Goal: Task Accomplishment & Management: Complete application form

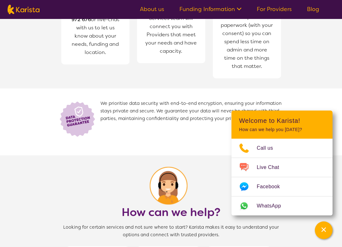
scroll to position [373, 0]
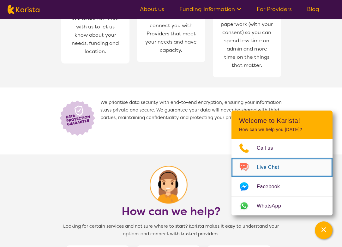
click at [272, 165] on span "Live Chat" at bounding box center [272, 167] width 30 height 9
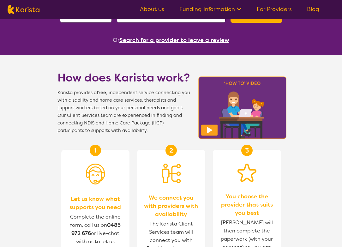
scroll to position [158, 0]
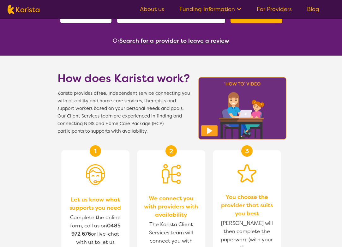
click at [281, 10] on link "For Providers" at bounding box center [274, 9] width 35 height 8
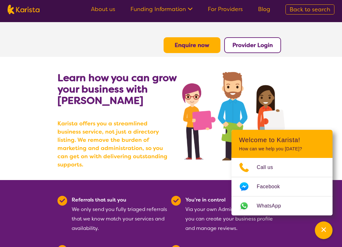
click at [206, 48] on b "Enquire now" at bounding box center [192, 45] width 35 height 8
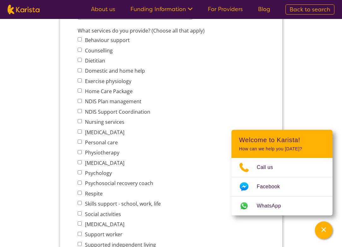
scroll to position [249, 0]
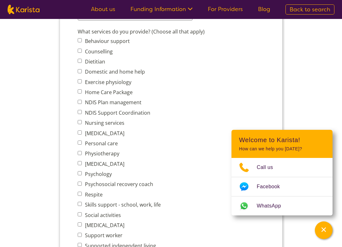
click at [81, 124] on input "Nursing services" at bounding box center [79, 122] width 4 height 4
checkbox input "true"
click at [80, 144] on input "Personal care" at bounding box center [79, 143] width 4 height 4
checkbox input "true"
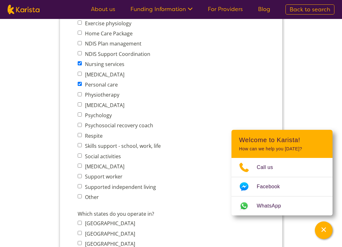
scroll to position [309, 0]
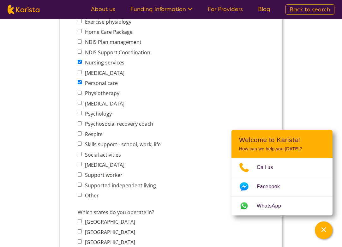
click at [78, 155] on input "Social activities" at bounding box center [79, 154] width 4 height 4
checkbox input "true"
click at [81, 183] on span "Supported independent living" at bounding box center [120, 185] width 87 height 9
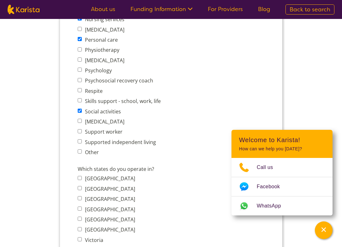
scroll to position [362, 0]
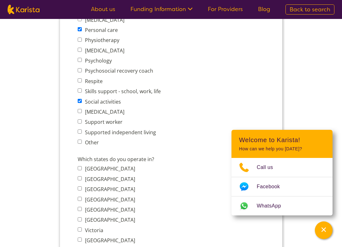
click at [83, 181] on label "[GEOGRAPHIC_DATA]" at bounding box center [109, 179] width 52 height 7
click at [81, 180] on input "[GEOGRAPHIC_DATA]" at bounding box center [79, 178] width 4 height 4
checkbox input "true"
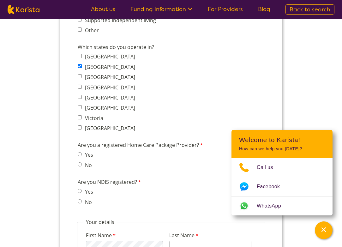
scroll to position [475, 0]
click at [80, 192] on input "Yes" at bounding box center [79, 191] width 4 height 4
radio input "true"
click at [81, 164] on span "No" at bounding box center [86, 164] width 19 height 9
click at [80, 165] on input "No" at bounding box center [79, 164] width 4 height 4
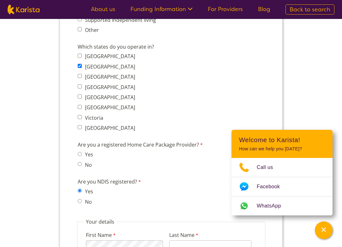
radio input "true"
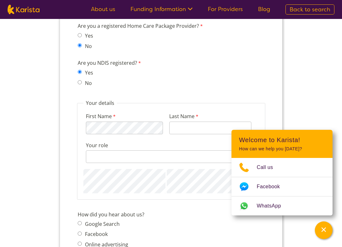
scroll to position [594, 0]
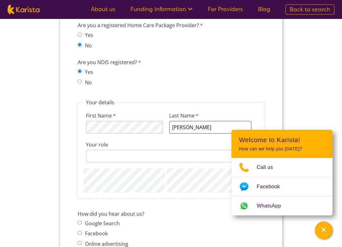
type input "[PERSON_NAME]"
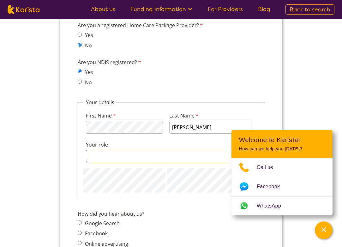
click at [147, 159] on input "Your role" at bounding box center [168, 156] width 165 height 13
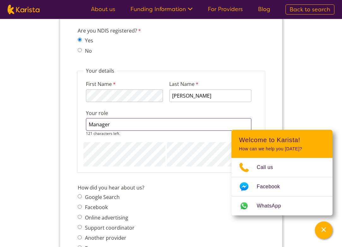
scroll to position [649, 0]
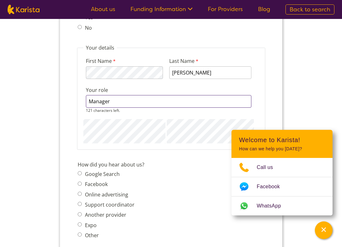
type input "Manager"
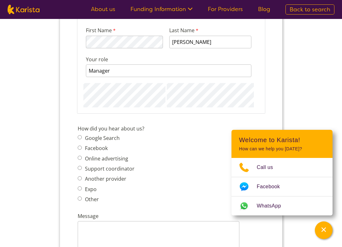
scroll to position [679, 0]
click at [81, 178] on span "Another provider" at bounding box center [107, 178] width 61 height 9
click at [81, 178] on input "Another provider" at bounding box center [79, 178] width 4 height 4
radio input "true"
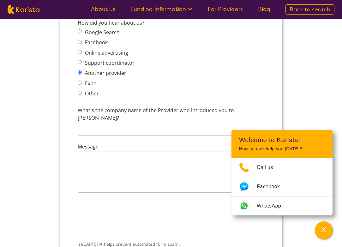
scroll to position [787, 0]
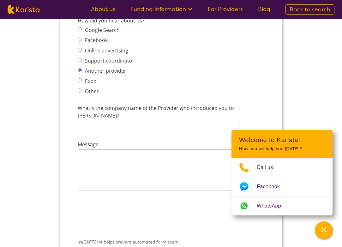
click at [82, 71] on span "Another provider" at bounding box center [107, 70] width 61 height 9
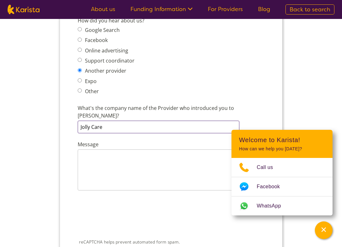
type input "Jolly Care"
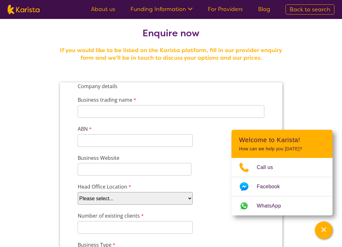
scroll to position [6, 0]
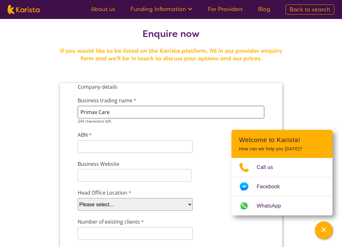
type input "Primax Care"
click at [112, 149] on div "11 characters left." at bounding box center [134, 146] width 115 height 13
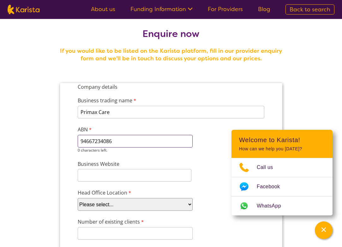
type input "94667234086"
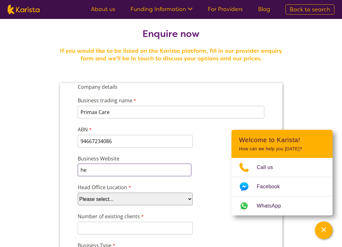
type input "h"
type input "p"
type input "[DOMAIN_NAME]"
select select "tfa_95"
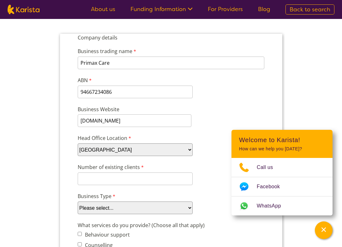
scroll to position [58, 0]
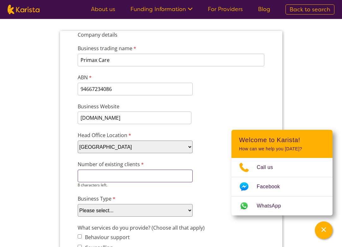
click at [152, 177] on input "Number of existing clients" at bounding box center [134, 176] width 115 height 13
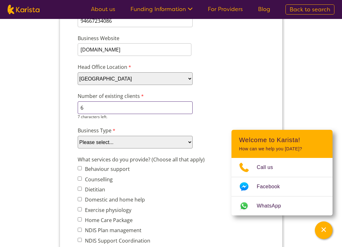
scroll to position [128, 0]
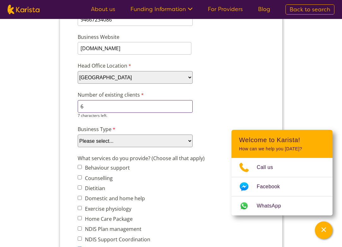
type input "6"
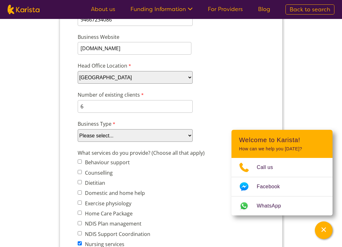
select select "tfa_87"
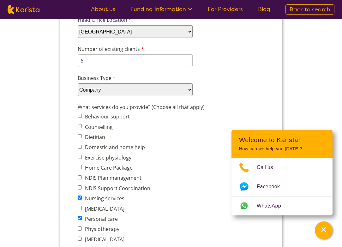
scroll to position [174, 0]
click at [79, 148] on input "Domestic and home help" at bounding box center [79, 146] width 4 height 4
checkbox input "true"
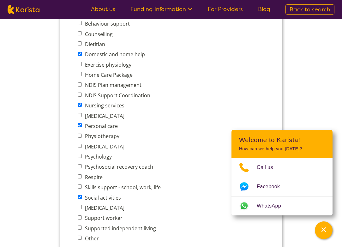
scroll to position [267, 0]
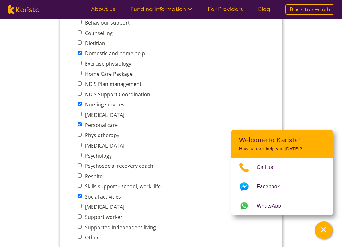
click at [81, 176] on span "Respite" at bounding box center [120, 176] width 87 height 9
click at [80, 177] on input "Respite" at bounding box center [79, 175] width 4 height 4
checkbox input "true"
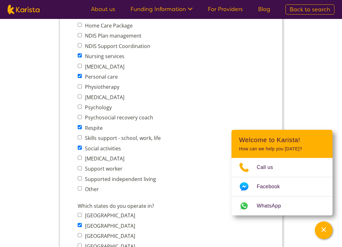
scroll to position [314, 0]
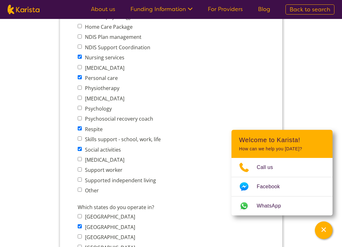
click at [81, 171] on input "Support worker" at bounding box center [79, 169] width 4 height 4
checkbox input "true"
click at [79, 182] on input "Supported independent living" at bounding box center [79, 179] width 4 height 4
checkbox input "true"
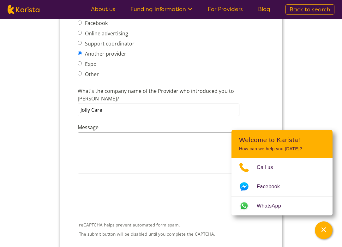
scroll to position [808, 0]
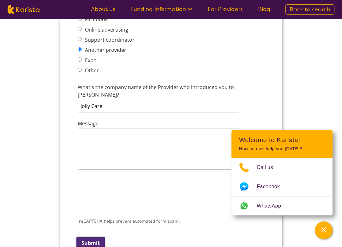
click at [94, 237] on input "Submit" at bounding box center [90, 243] width 28 height 12
